Goal: Task Accomplishment & Management: Use online tool/utility

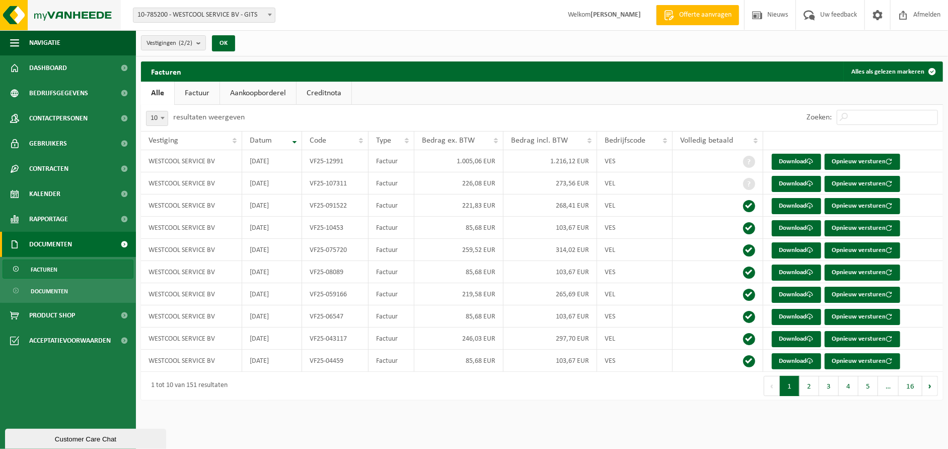
click at [37, 17] on img at bounding box center [60, 15] width 121 height 30
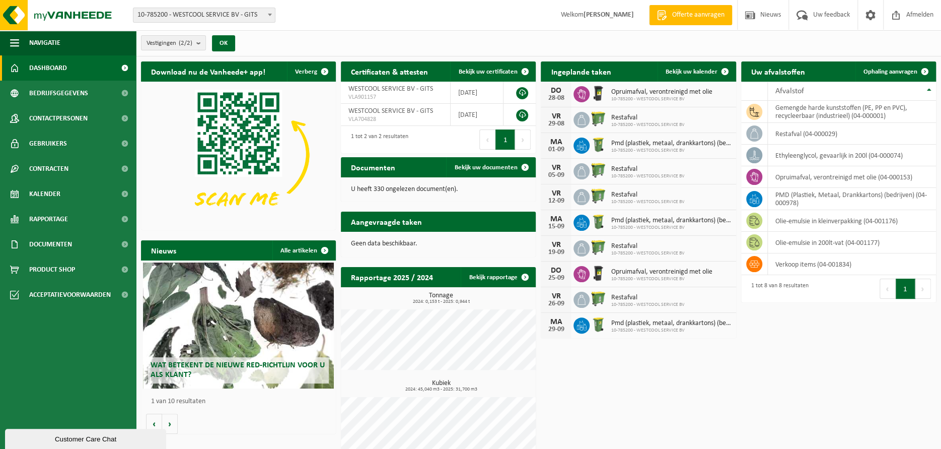
click at [199, 16] on span "10-785200 - WESTCOOL SERVICE BV - GITS" at bounding box center [203, 15] width 141 height 14
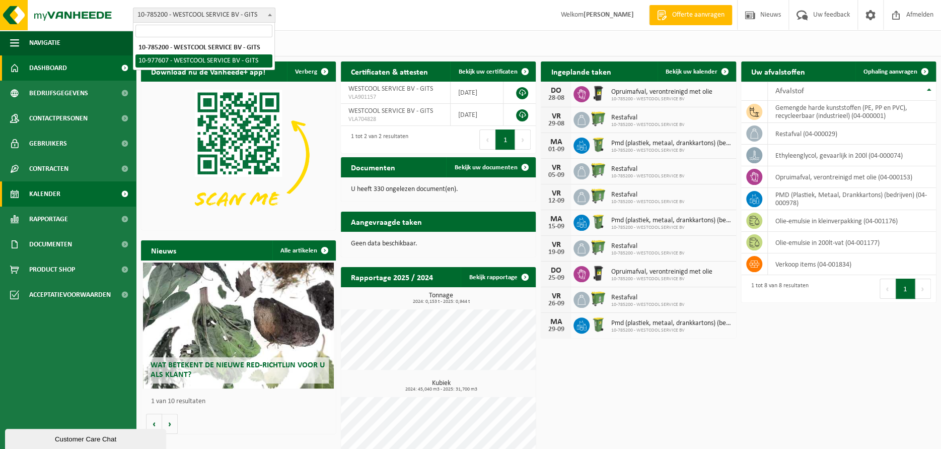
click at [48, 188] on span "Kalender" at bounding box center [44, 193] width 31 height 25
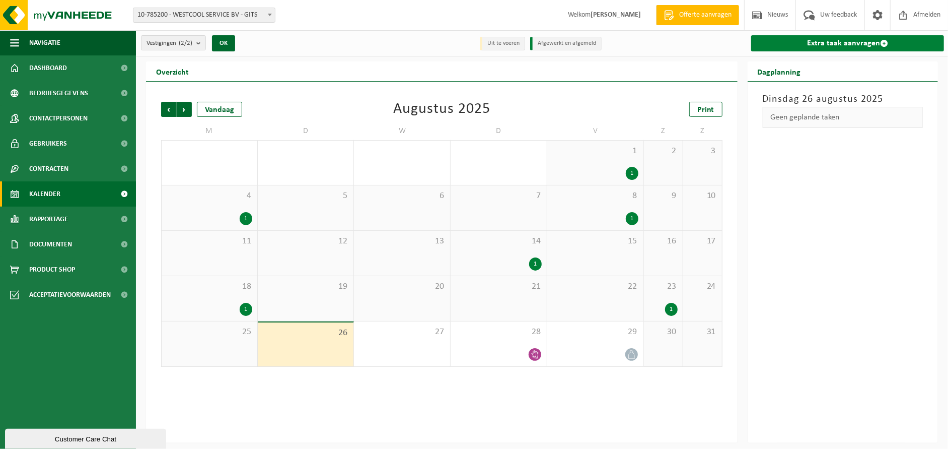
click at [832, 39] on link "Extra taak aanvragen" at bounding box center [847, 43] width 193 height 16
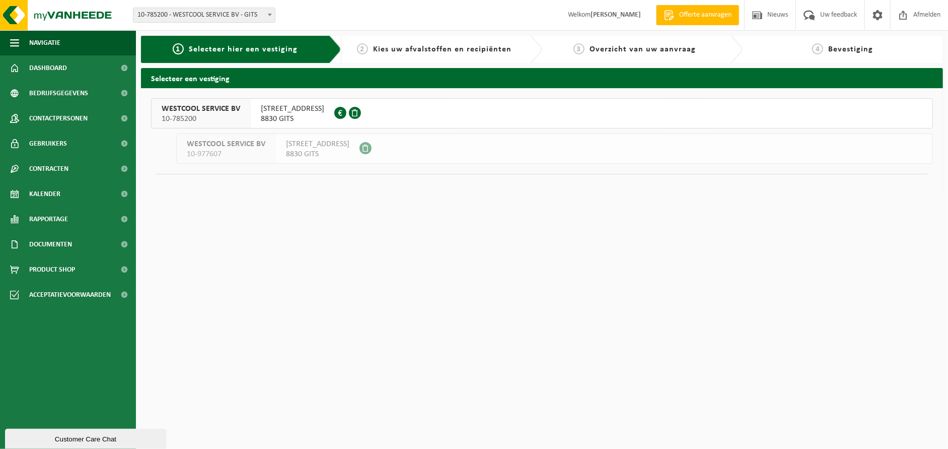
click at [301, 118] on span "8830 GITS" at bounding box center [292, 119] width 63 height 10
